Goal: Use online tool/utility: Utilize a website feature to perform a specific function

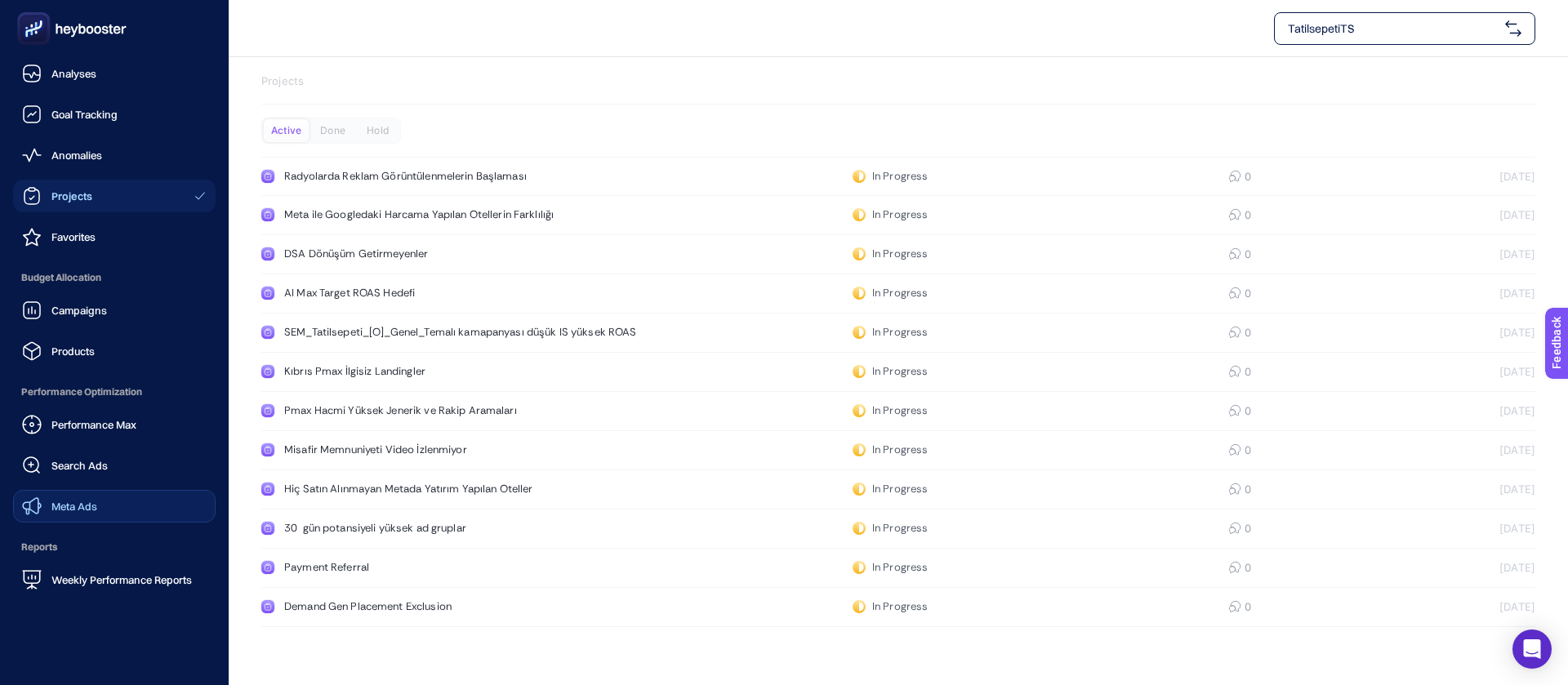
click at [99, 490] on link "Meta Ads" at bounding box center [114, 506] width 203 height 33
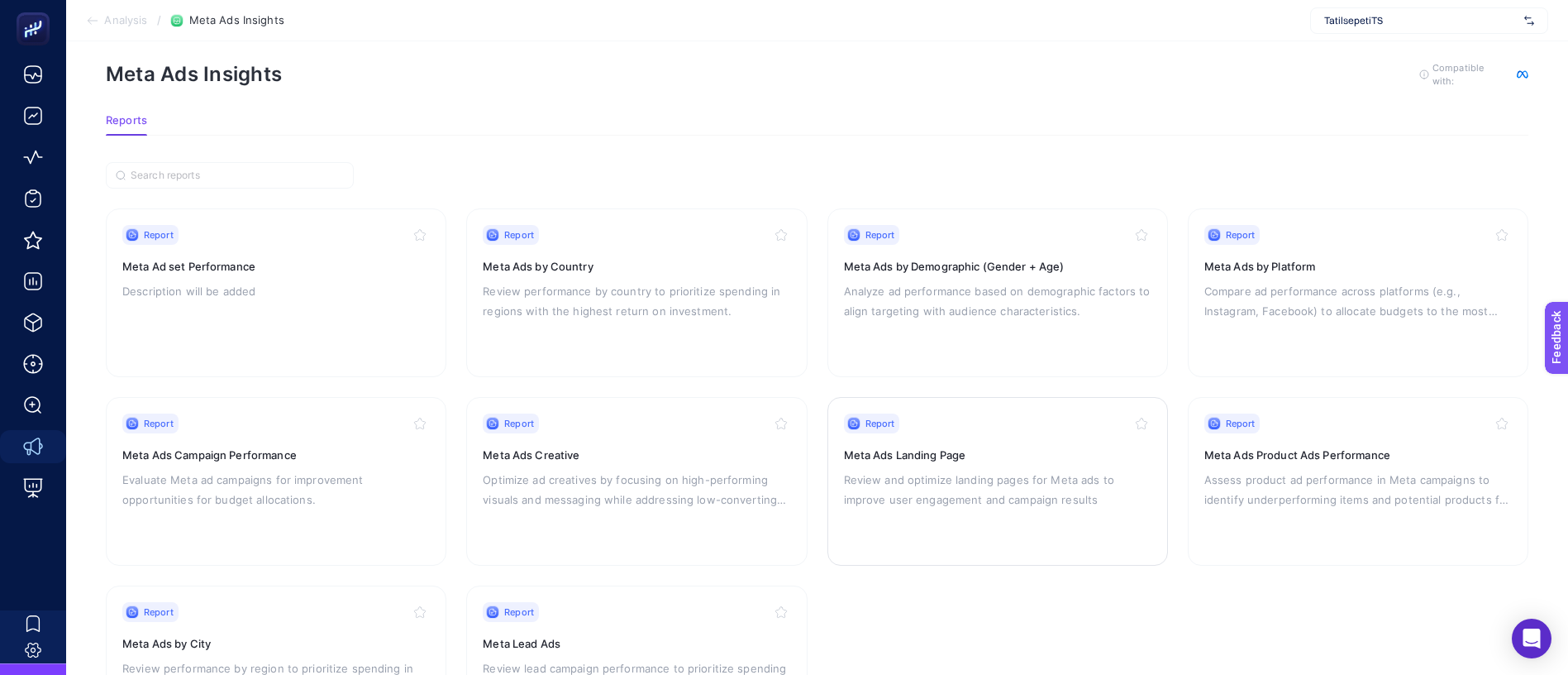
scroll to position [77, 0]
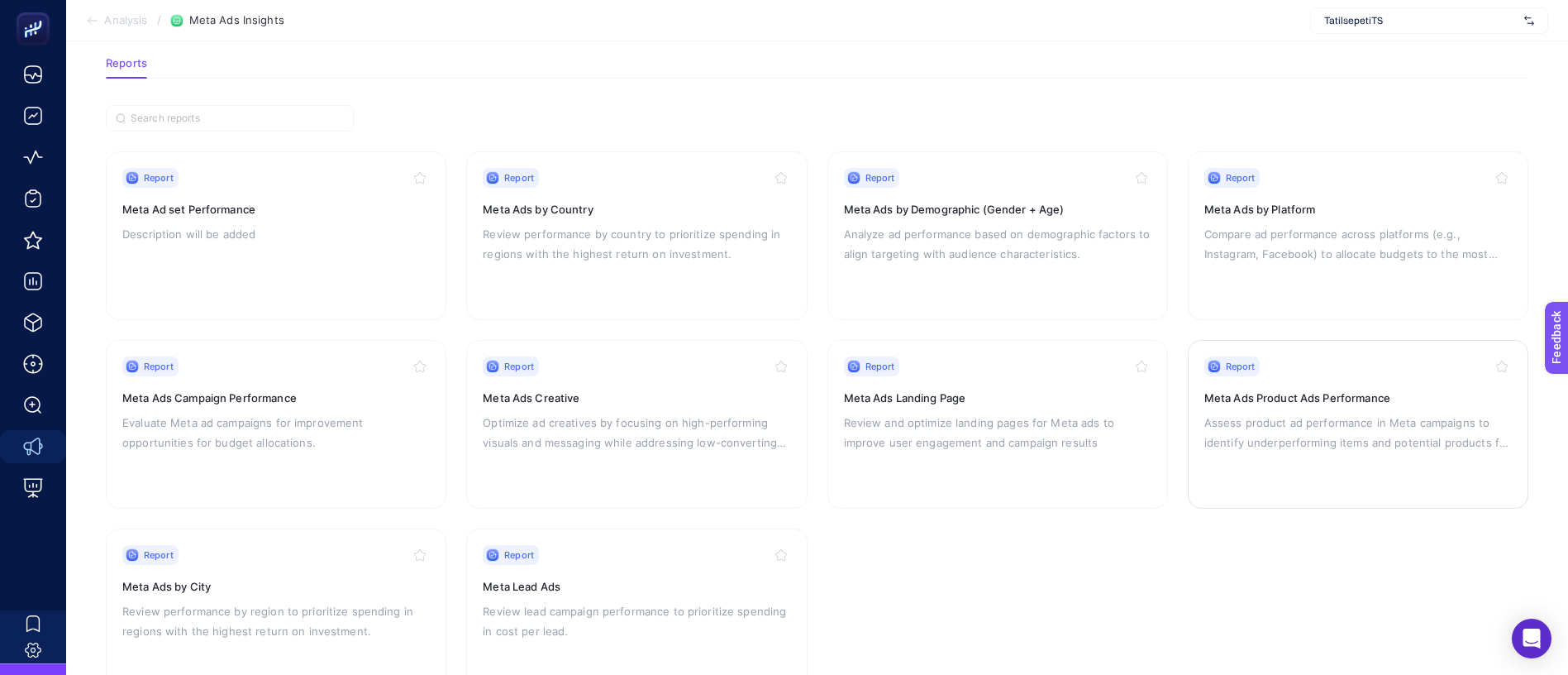
click at [1311, 413] on p "Assess product ad performance in Meta campaigns to identify underperforming ite…" at bounding box center [1358, 433] width 307 height 40
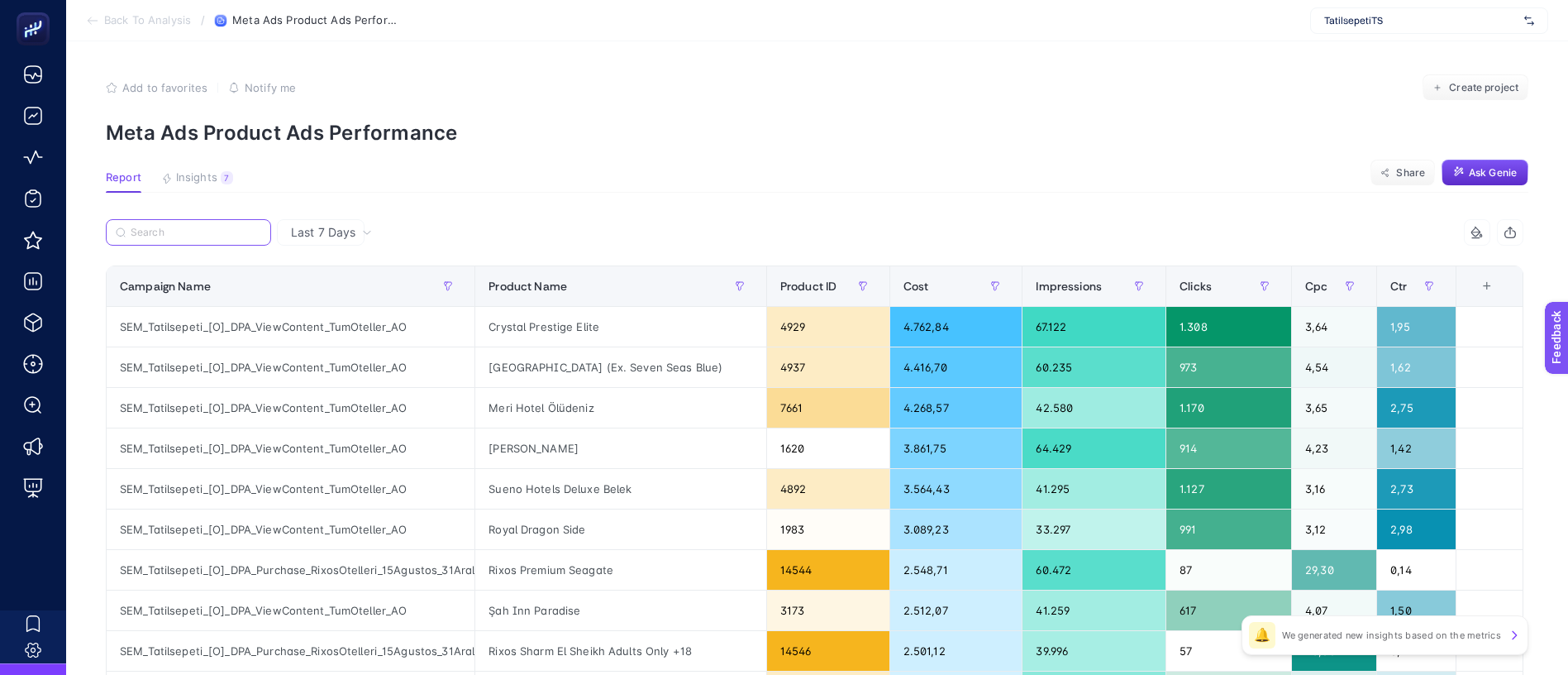
click at [168, 227] on input "Search" at bounding box center [196, 233] width 130 height 12
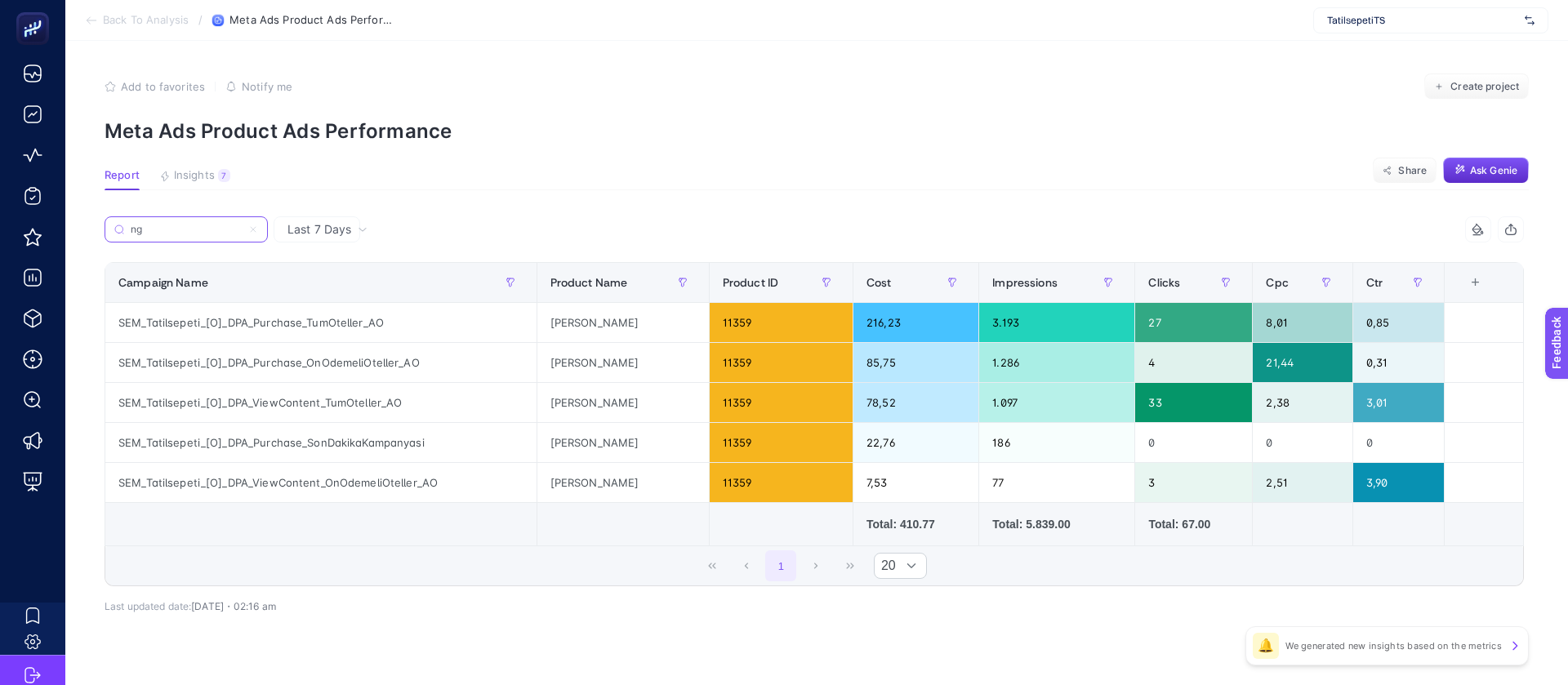
type input "n"
